Goal: Entertainment & Leisure: Consume media (video, audio)

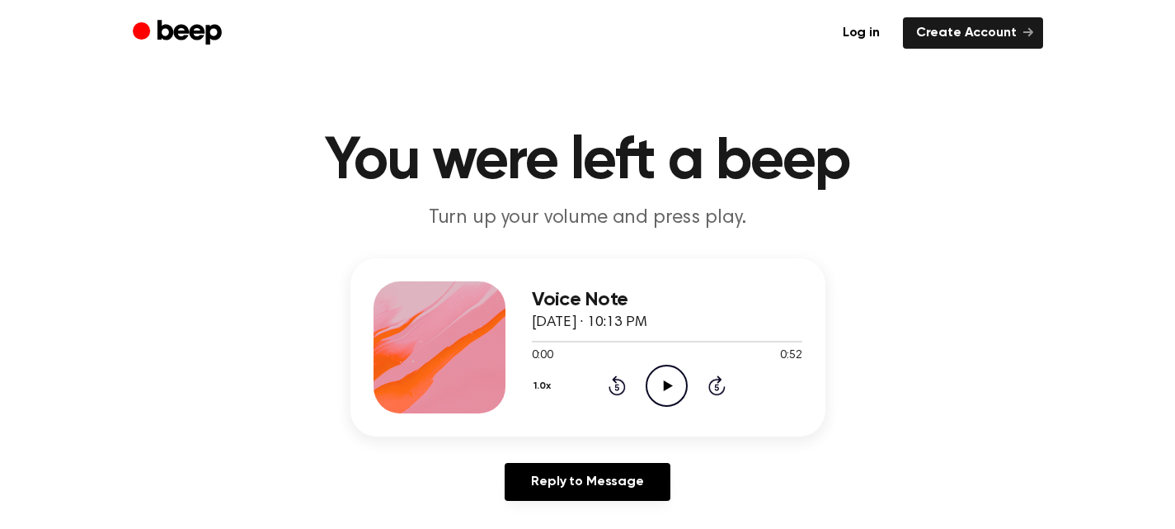
click at [685, 383] on icon "Play Audio" at bounding box center [667, 386] width 42 height 42
click at [672, 383] on icon "Pause Audio" at bounding box center [667, 386] width 42 height 42
click at [579, 381] on icon "Play Audio" at bounding box center [667, 386] width 42 height 42
click at [579, 383] on icon "Play Audio" at bounding box center [667, 386] width 42 height 42
click at [579, 393] on icon "Pause Audio" at bounding box center [667, 386] width 42 height 42
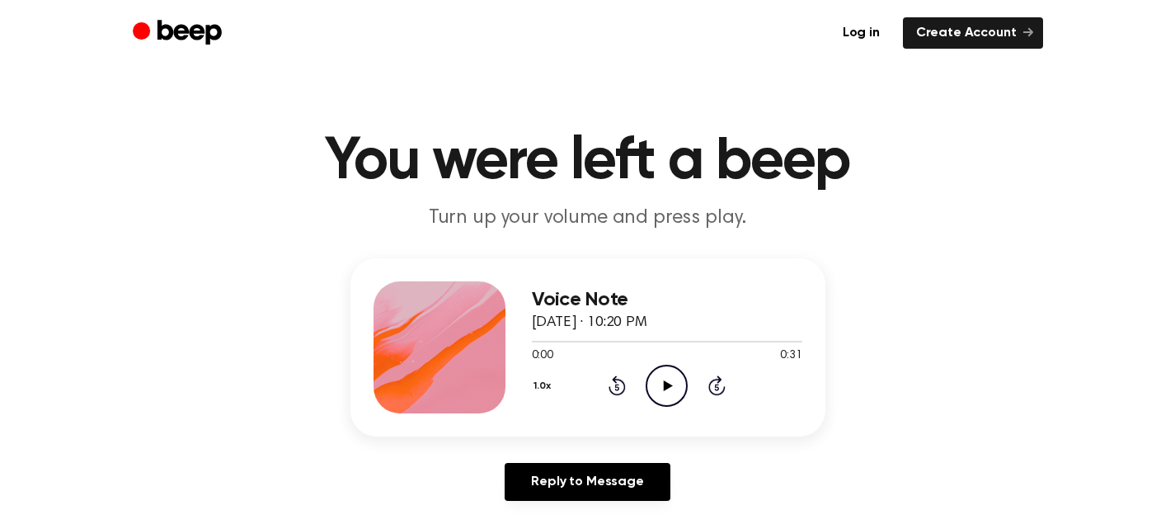
click at [671, 378] on icon "Play Audio" at bounding box center [667, 386] width 42 height 42
click at [667, 369] on icon "Play Audio" at bounding box center [667, 386] width 42 height 42
